Goal: Task Accomplishment & Management: Use online tool/utility

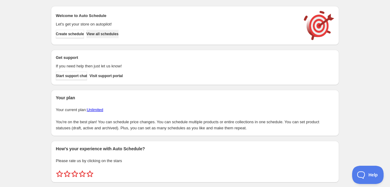
click at [117, 32] on span "View all schedules" at bounding box center [102, 34] width 32 height 5
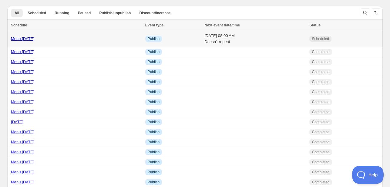
click at [19, 39] on link "Menu [DATE]" at bounding box center [22, 38] width 23 height 5
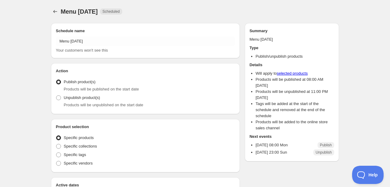
radio input "true"
checkbox input "true"
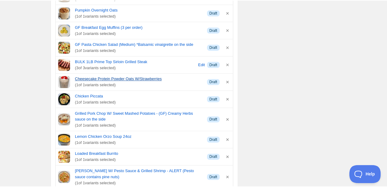
scroll to position [485, 0]
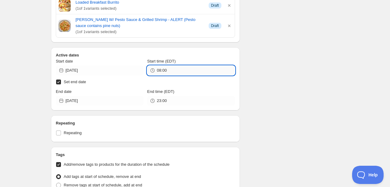
click at [173, 69] on input "08:00" at bounding box center [196, 71] width 78 height 10
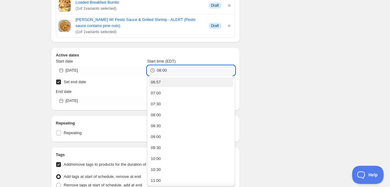
click at [169, 81] on button "06:57" at bounding box center [191, 82] width 84 height 10
type input "06:57"
